Goal: Navigation & Orientation: Find specific page/section

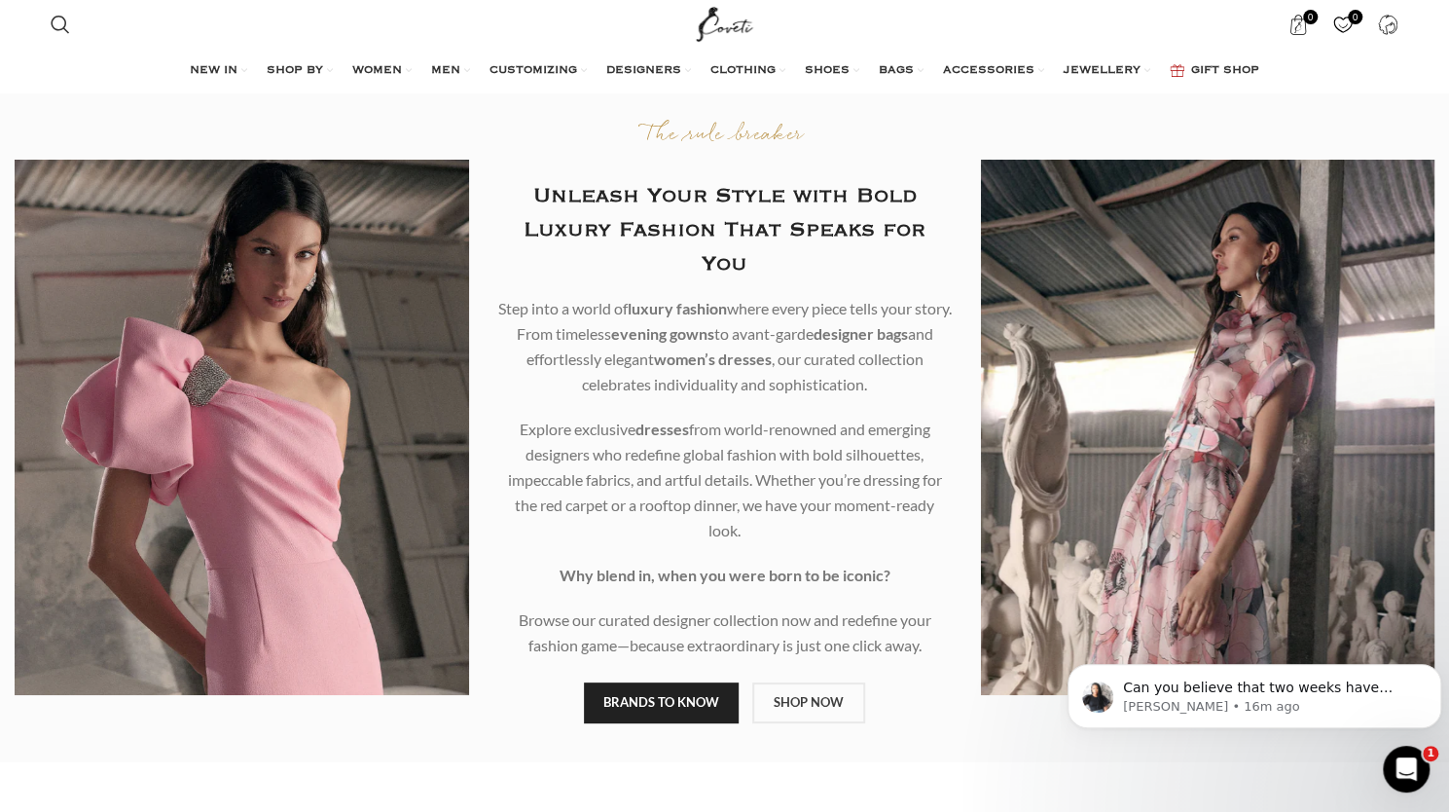
click at [1343, 67] on div "NEW IN WHAT'S NEW New this week New in clothing New in Bags New in shoes TRENDI…" at bounding box center [724, 71] width 1367 height 39
click at [1380, 35] on link "Login / Register" at bounding box center [1388, 24] width 40 height 39
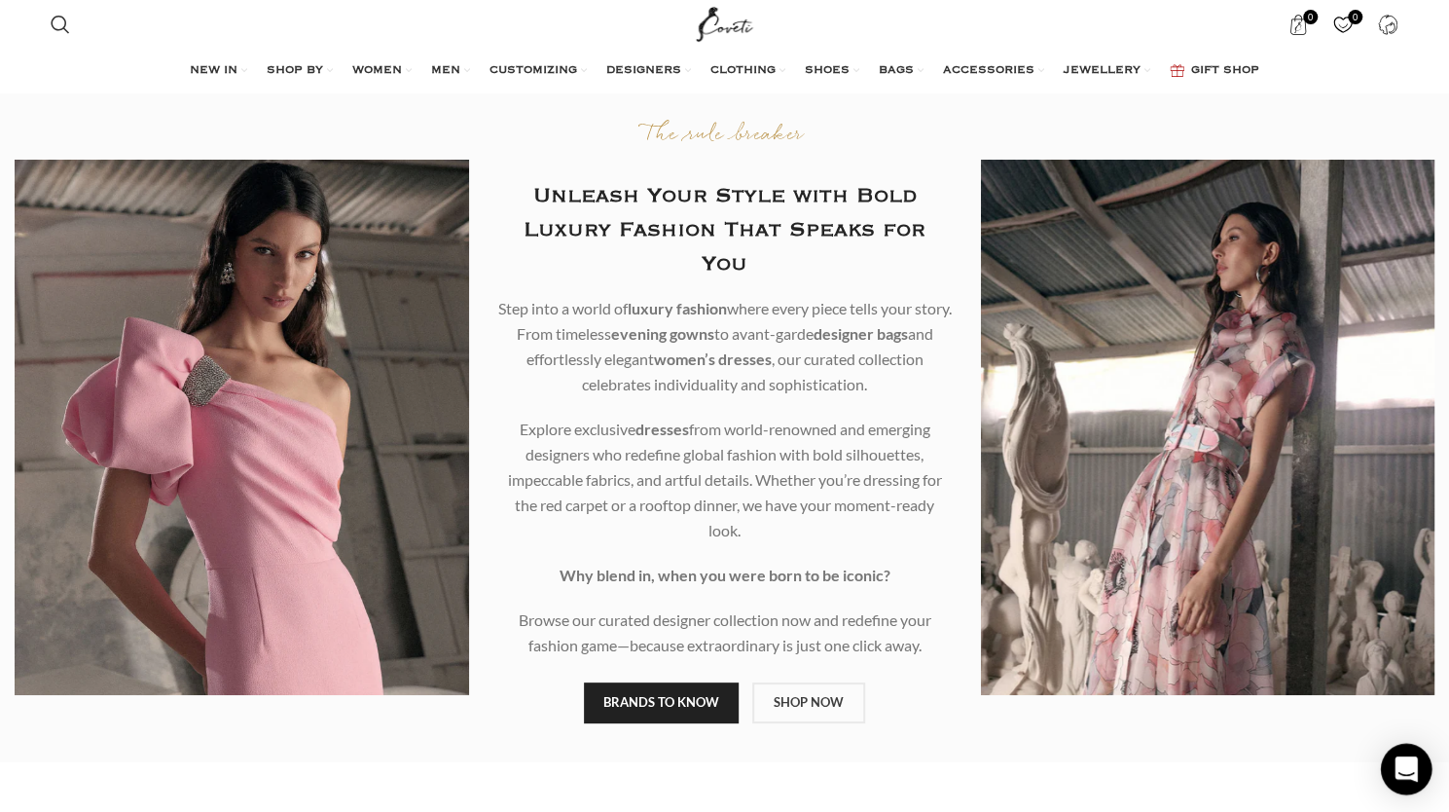
click at [1415, 762] on icon "Open Intercom Messenger" at bounding box center [1405, 768] width 22 height 25
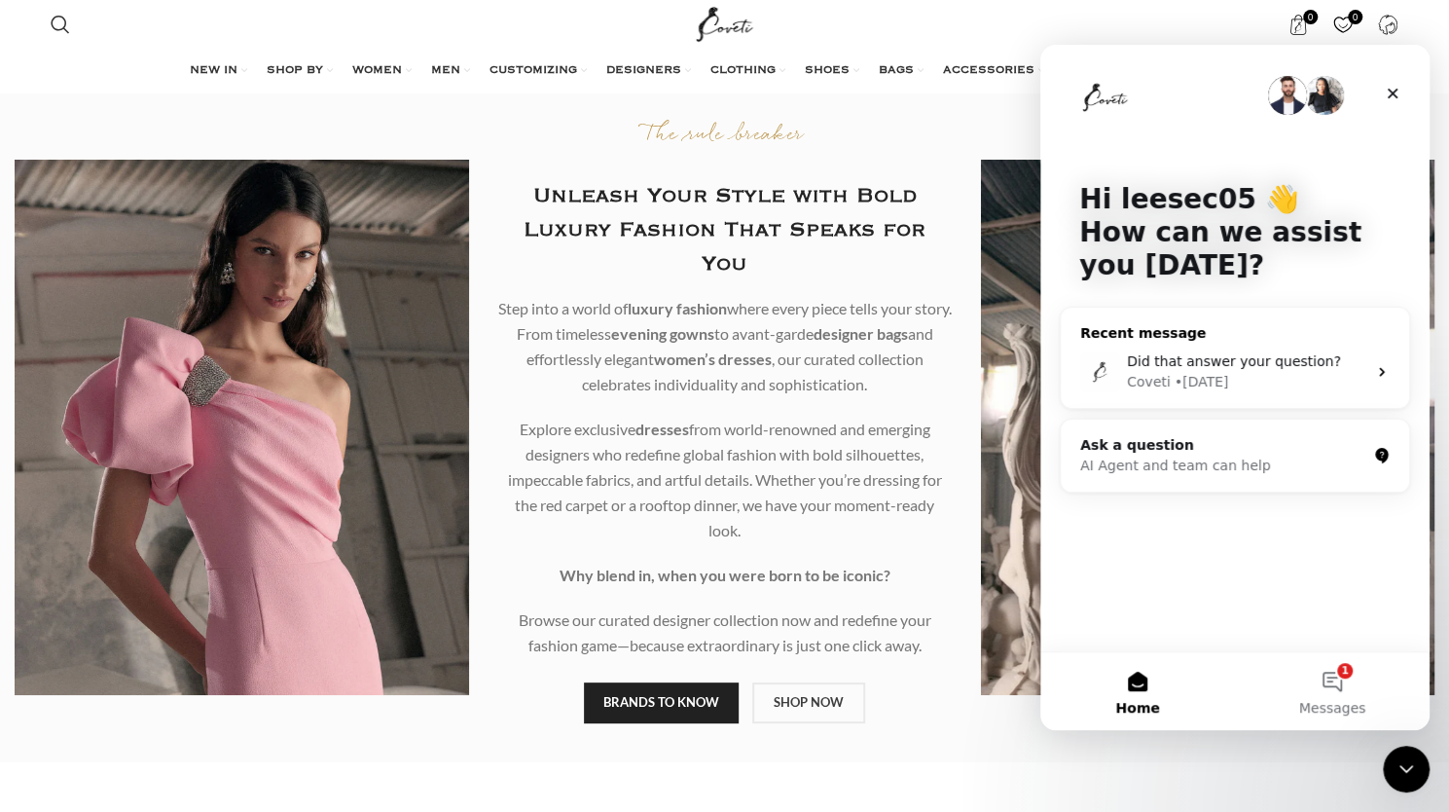
click at [1240, 342] on div "Did that answer your question? Coveti • 5d ago" at bounding box center [1235, 372] width 348 height 72
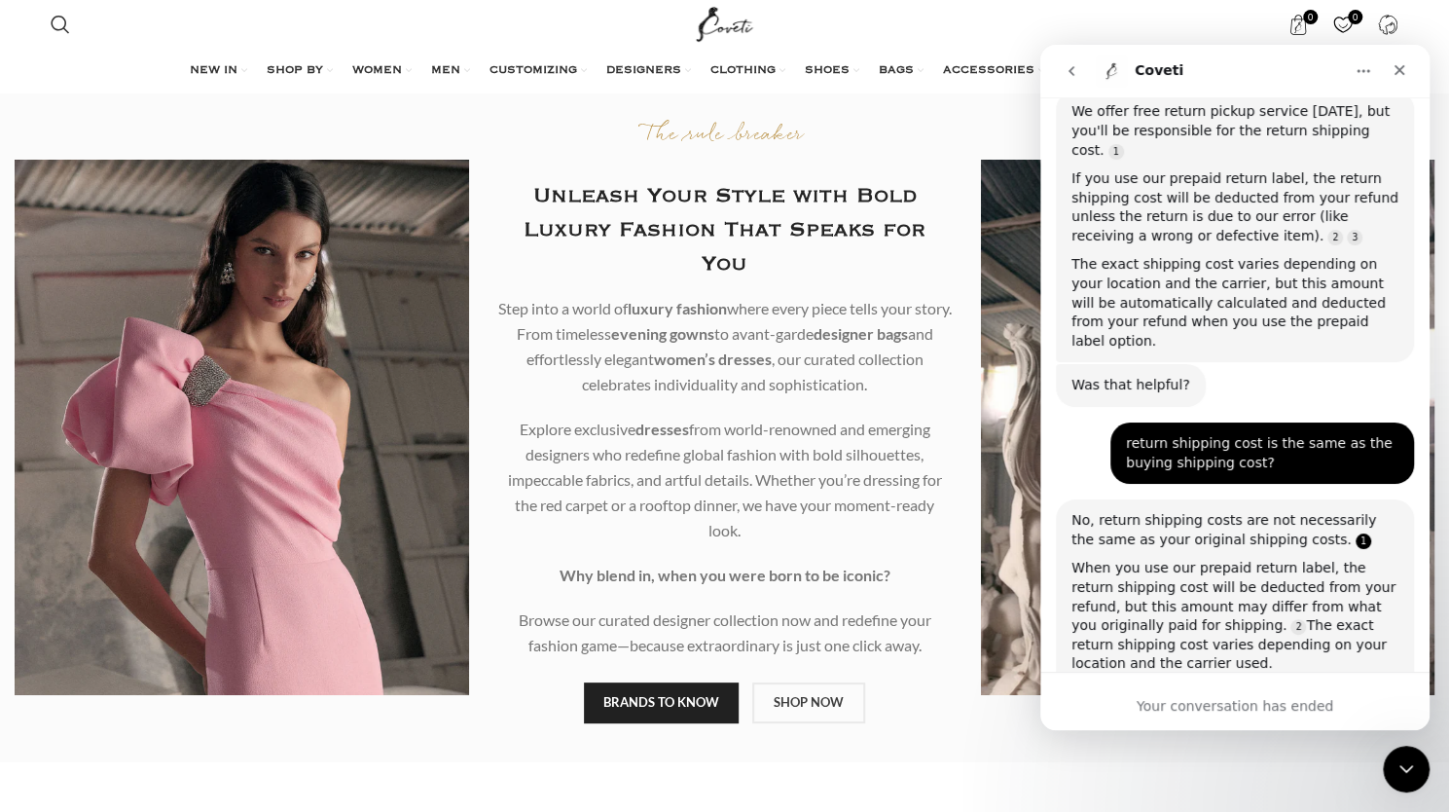
scroll to position [1397, 0]
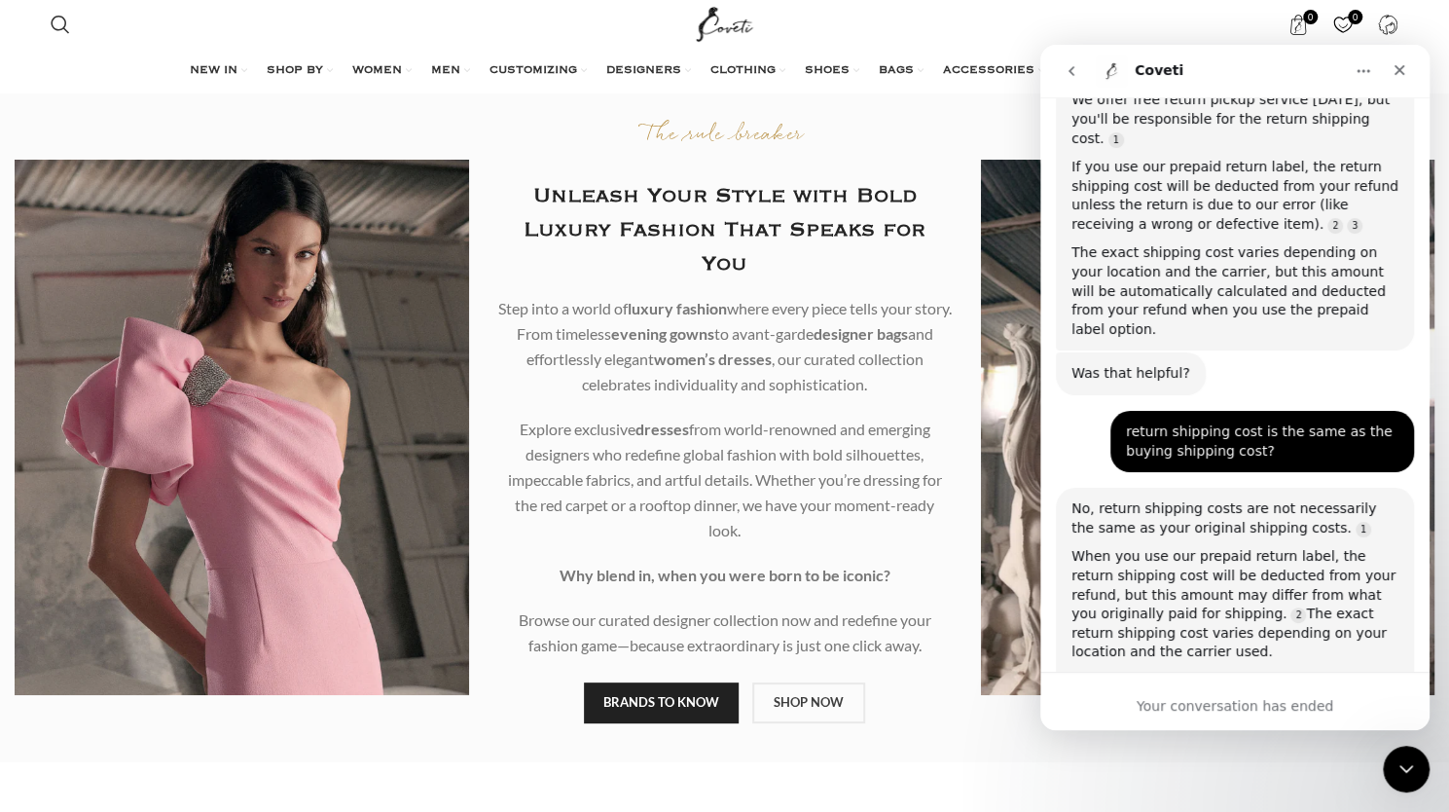
click at [1192, 547] on div "When you use our prepaid return label, the return shipping cost will be deducte…" at bounding box center [1234, 604] width 327 height 115
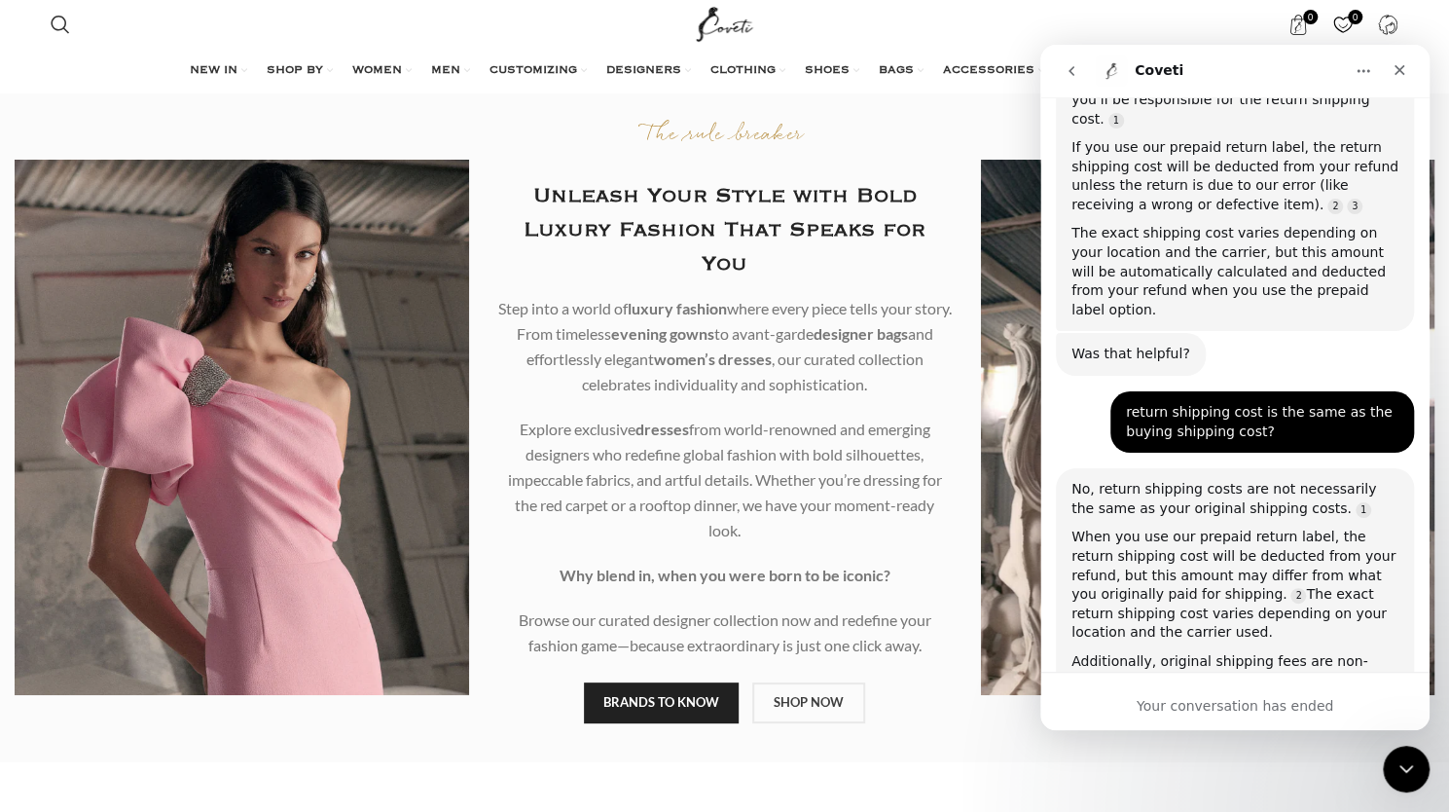
click at [1190, 527] on div "When you use our prepaid return label, the return shipping cost will be deducte…" at bounding box center [1234, 584] width 327 height 115
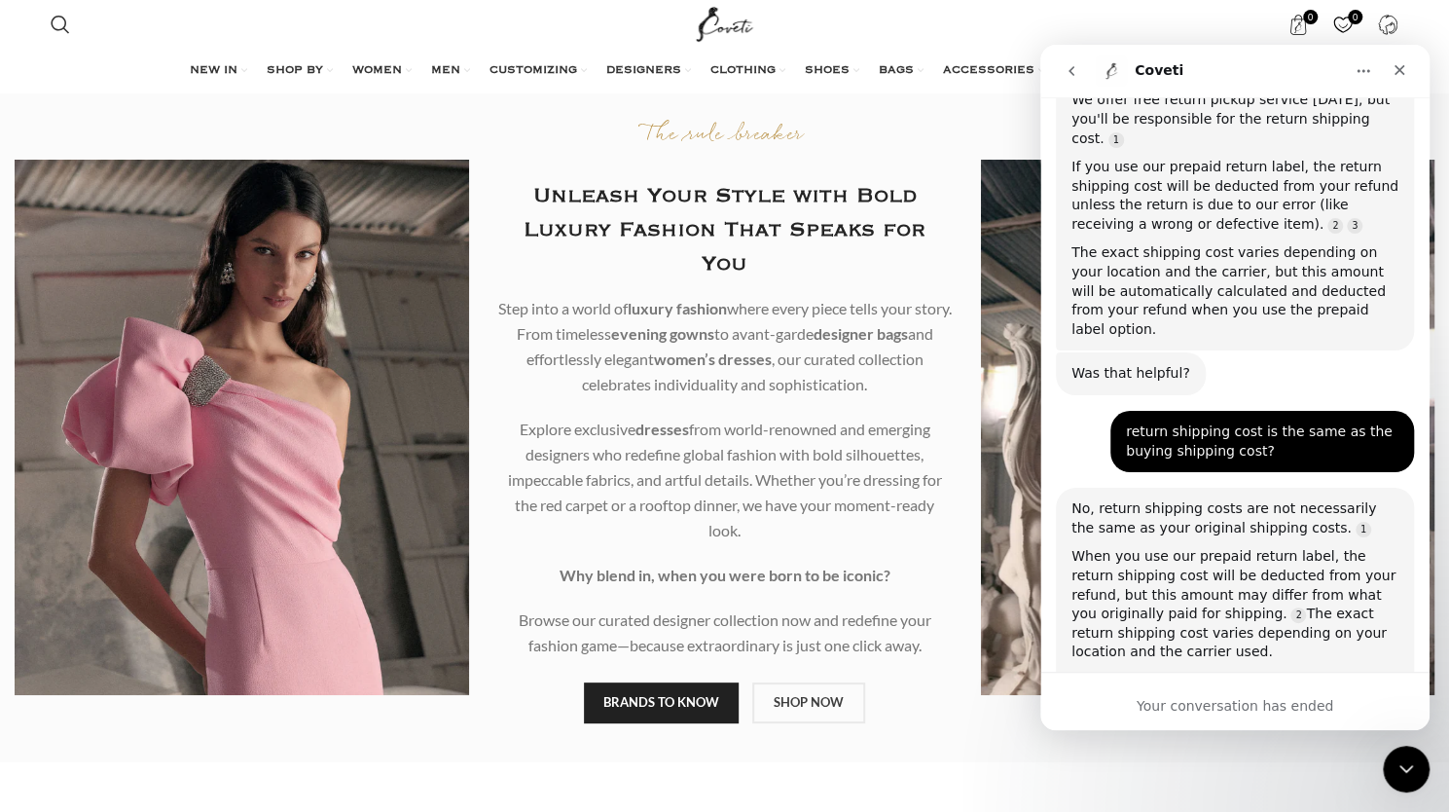
scroll to position [1397, 0]
click at [1264, 411] on div "return shipping cost is the same as the buying shipping cost? leesec05 • 5d ago" at bounding box center [1262, 441] width 304 height 61
drag, startPoint x: 823, startPoint y: 715, endPoint x: 830, endPoint y: 707, distance: 10.3
click at [824, 715] on div "The rule breaker Unleash Your Style with Bold Luxury Fashion That Speaks for Yo…" at bounding box center [725, 426] width 483 height 669
click at [834, 686] on link "SHOP NOW" at bounding box center [808, 702] width 113 height 41
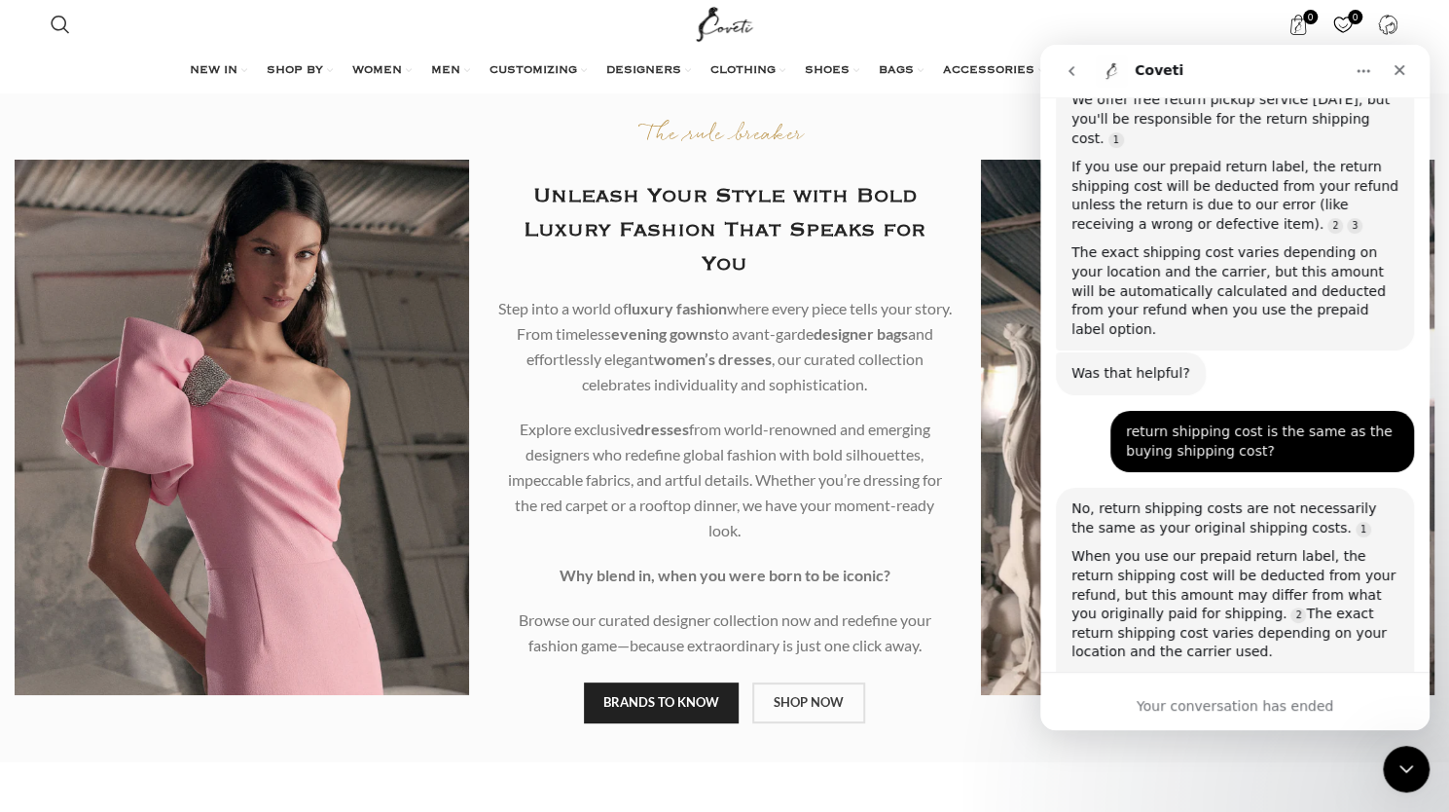
click at [831, 682] on link "SHOP NOW" at bounding box center [808, 702] width 113 height 41
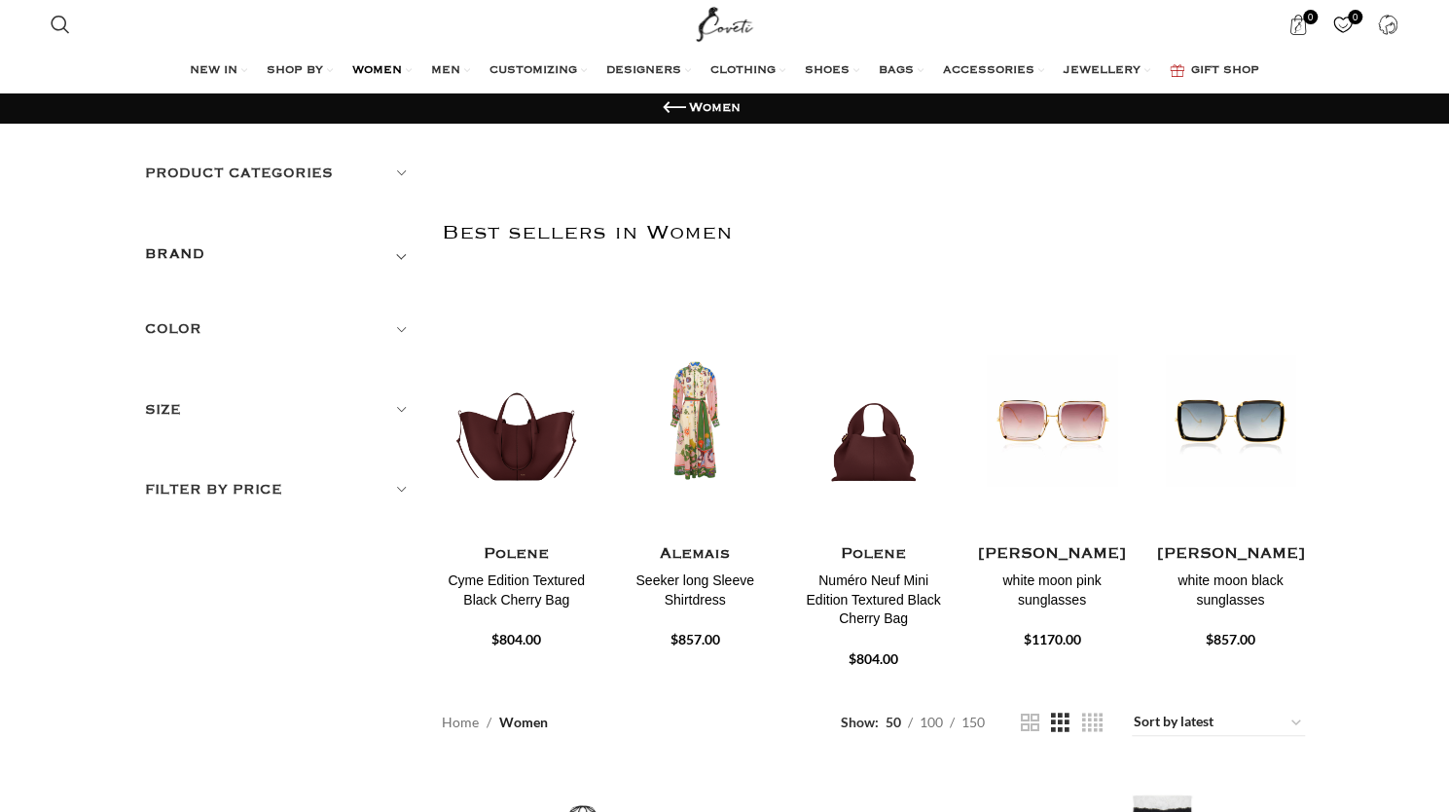
click at [1150, 242] on h2 "Best sellers in Women" at bounding box center [873, 233] width 863 height 102
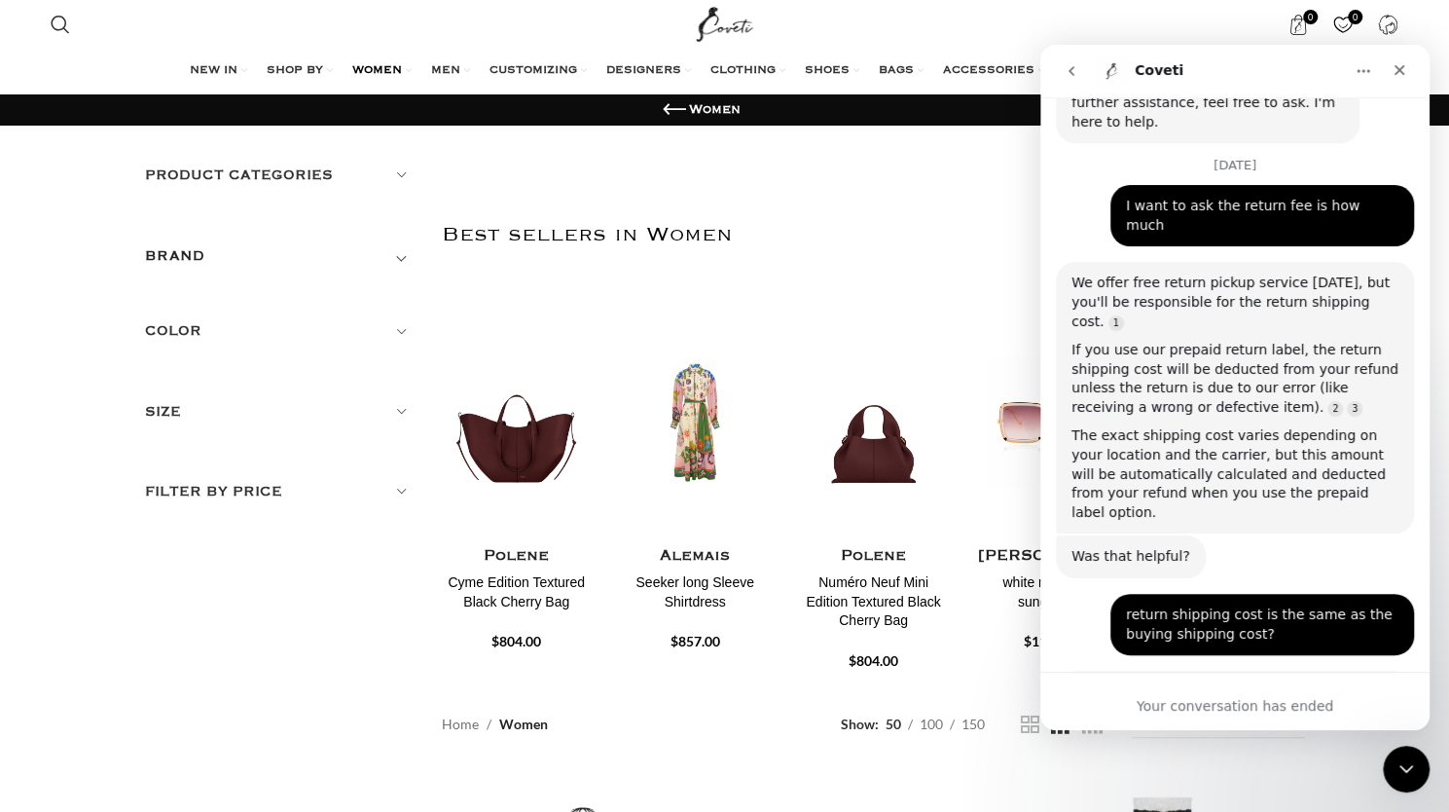
scroll to position [1397, 0]
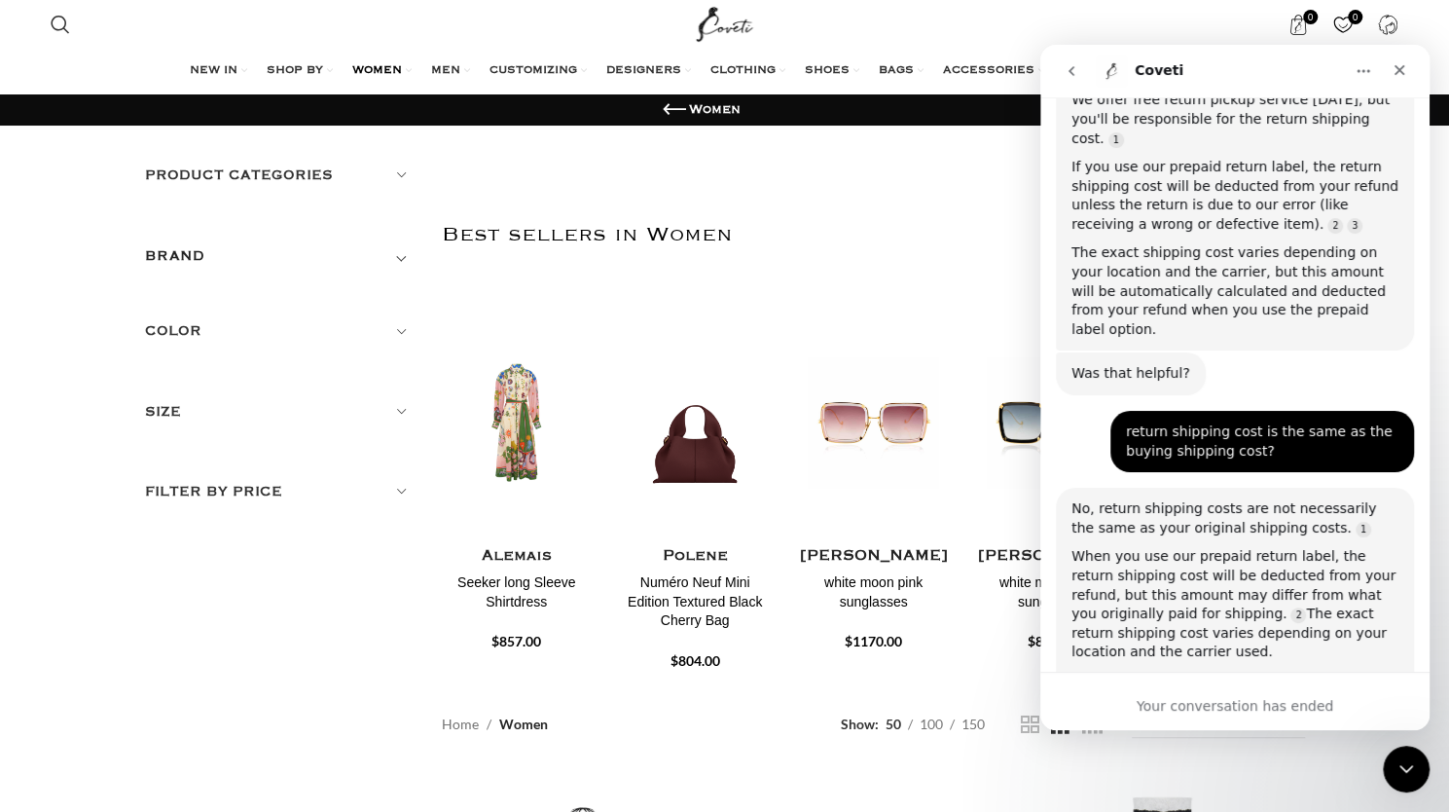
click at [812, 219] on h2 "Best sellers in Women" at bounding box center [873, 235] width 863 height 102
click at [1395, 76] on icon "Close" at bounding box center [1399, 70] width 16 height 16
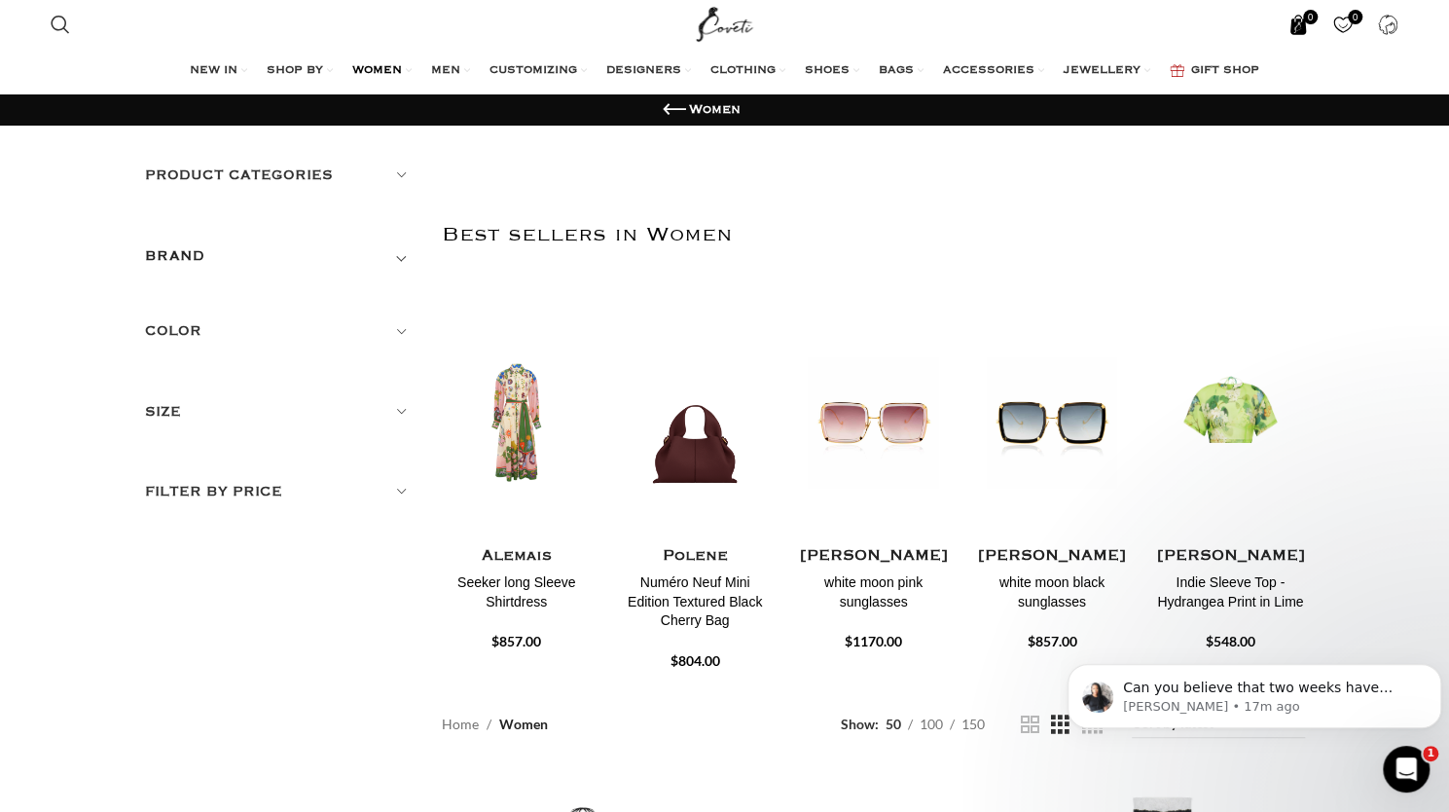
scroll to position [0, 0]
